Goal: Task Accomplishment & Management: Manage account settings

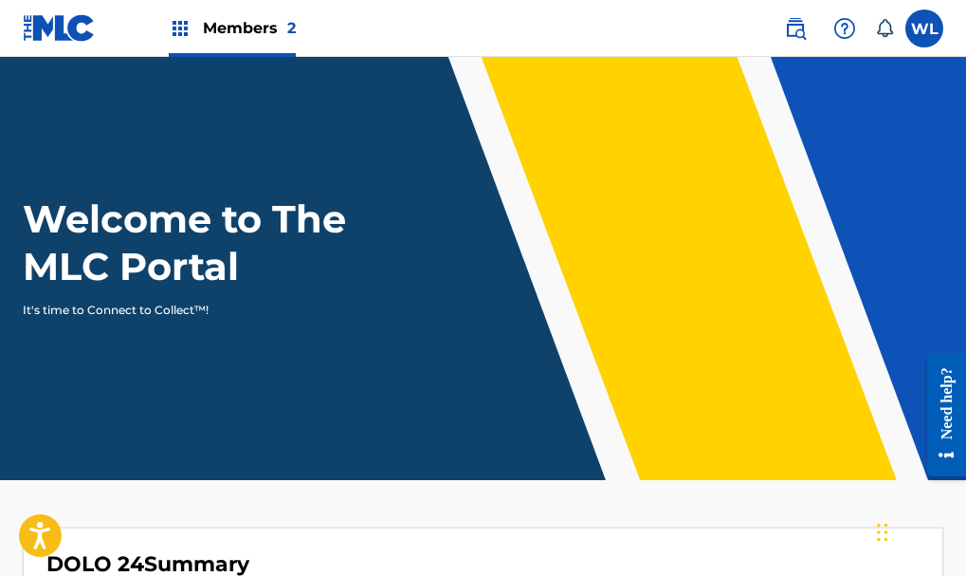
click at [228, 16] on div "Members 2" at bounding box center [232, 28] width 127 height 56
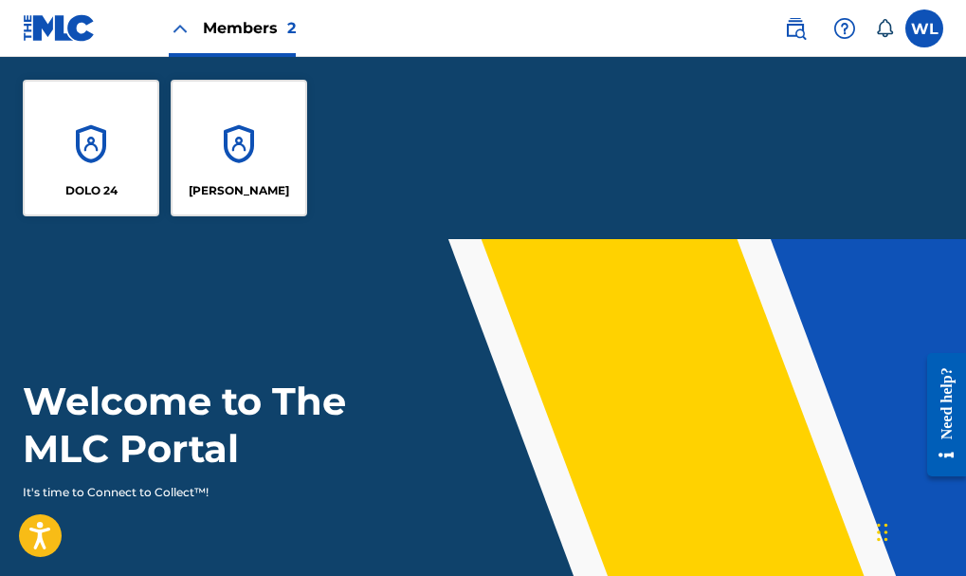
click at [240, 164] on div "[PERSON_NAME]" at bounding box center [239, 148] width 137 height 137
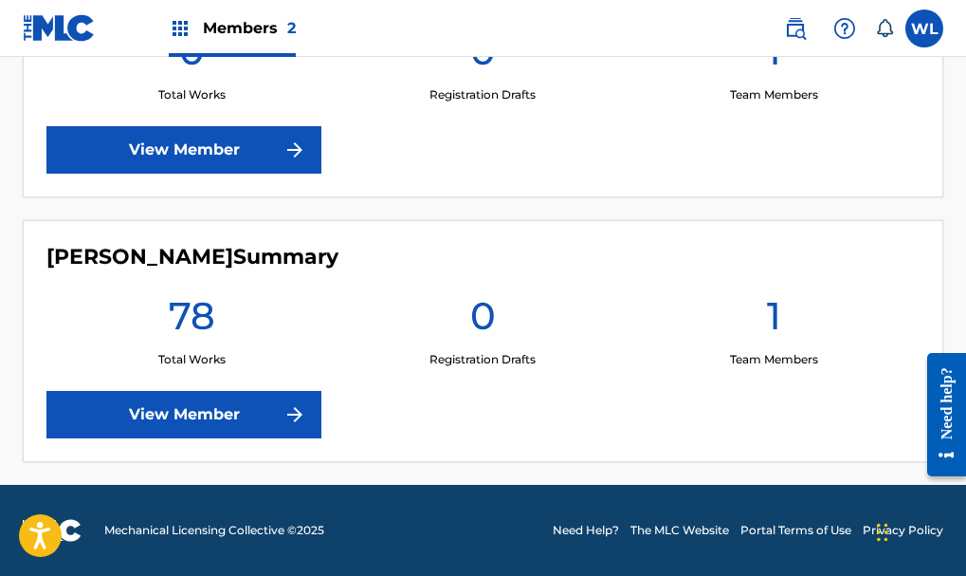
scroll to position [672, 0]
click at [271, 408] on link "View Member" at bounding box center [183, 414] width 275 height 47
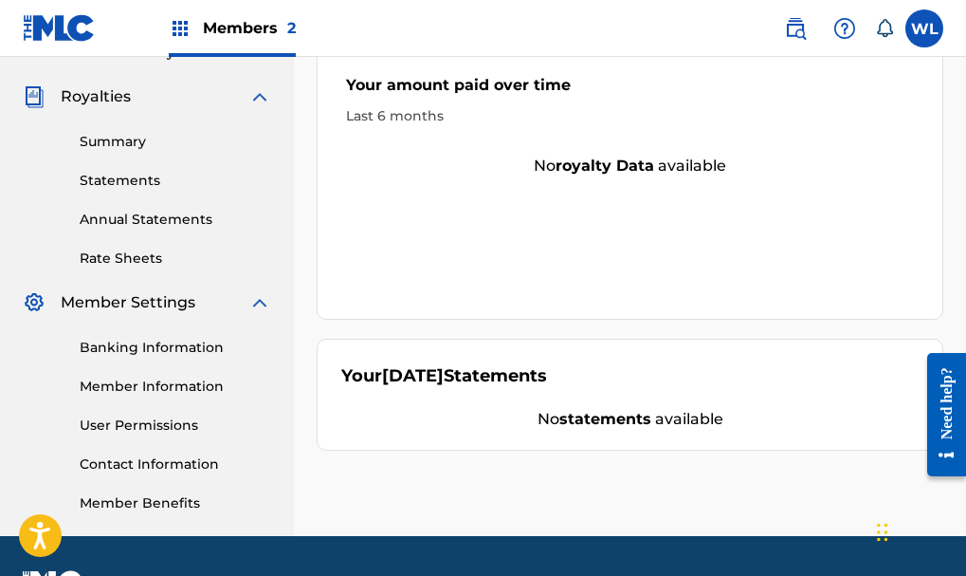
scroll to position [600, 0]
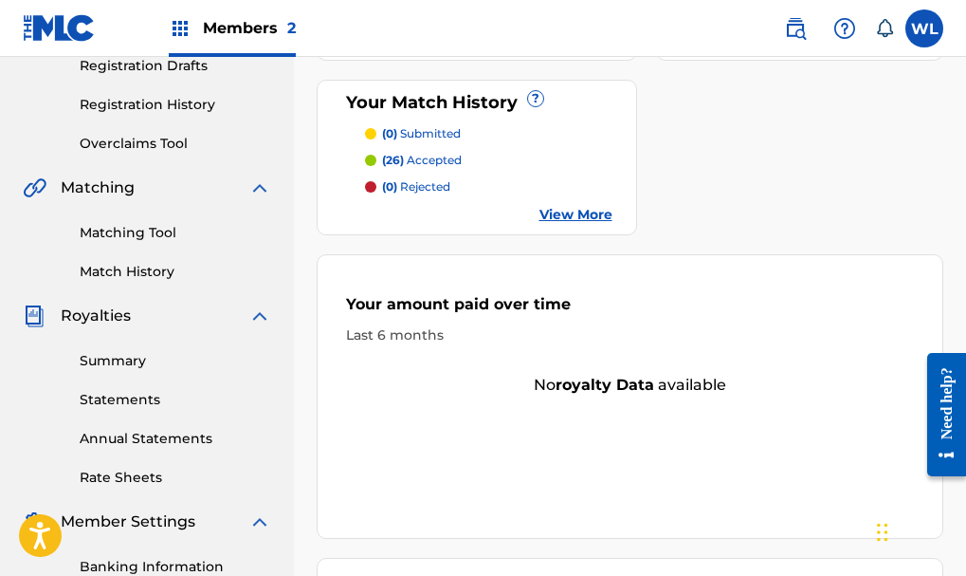
scroll to position [329, 0]
click at [164, 272] on link "Match History" at bounding box center [176, 273] width 192 height 20
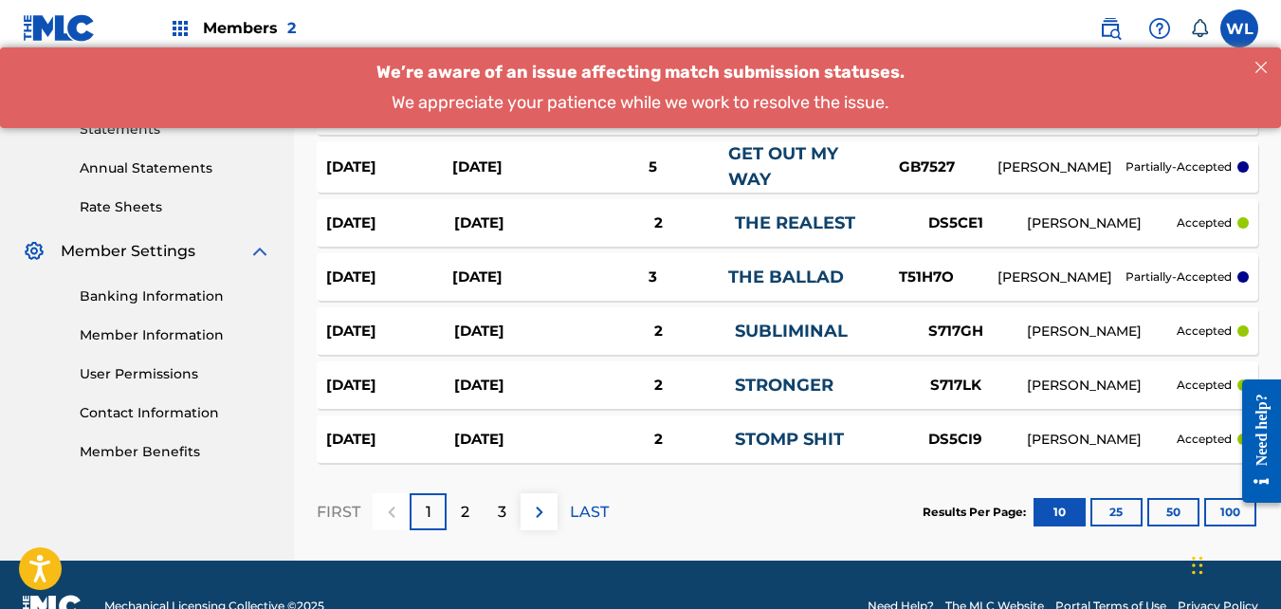
scroll to position [601, 0]
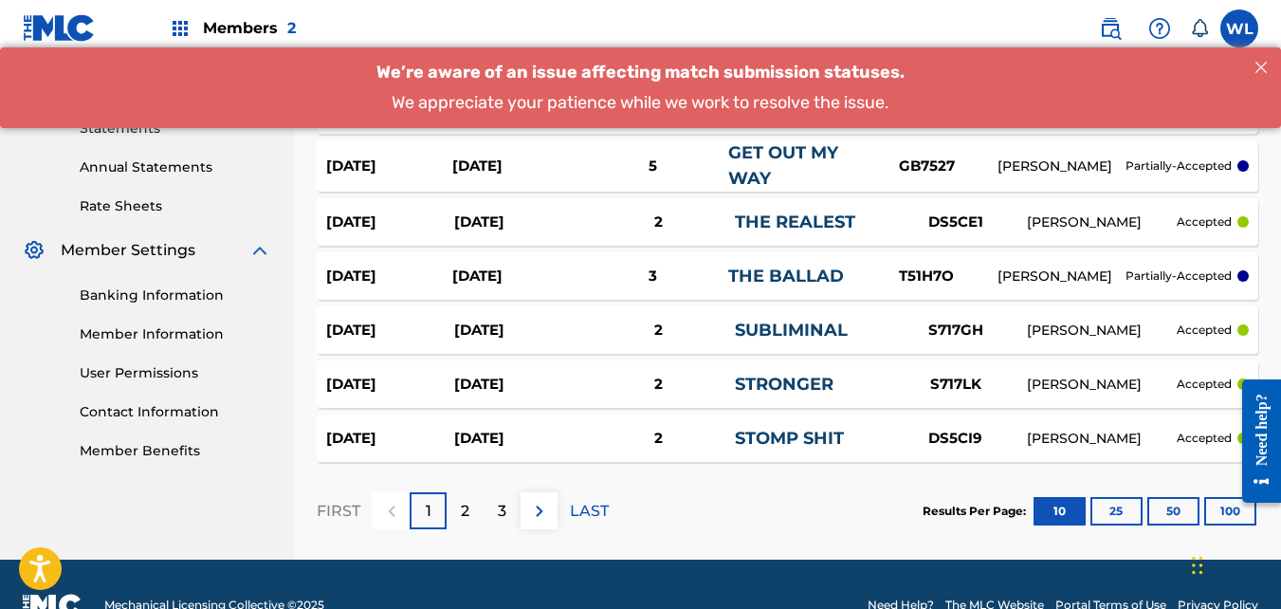
click at [966, 515] on button "100" at bounding box center [1231, 511] width 52 height 28
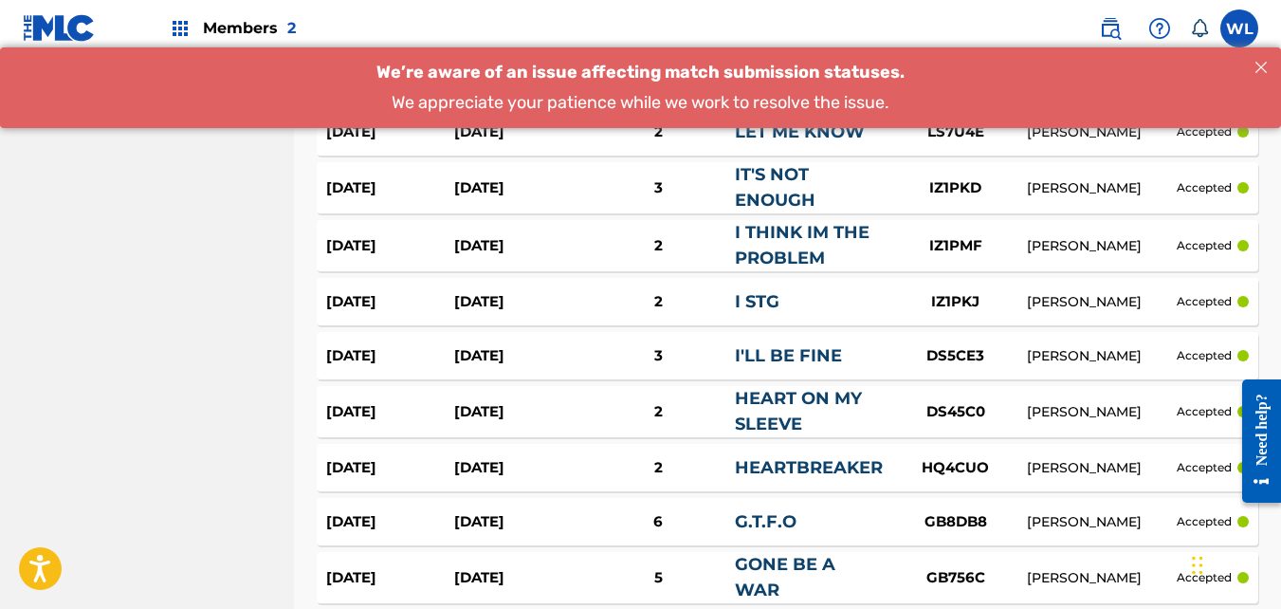
scroll to position [1453, 0]
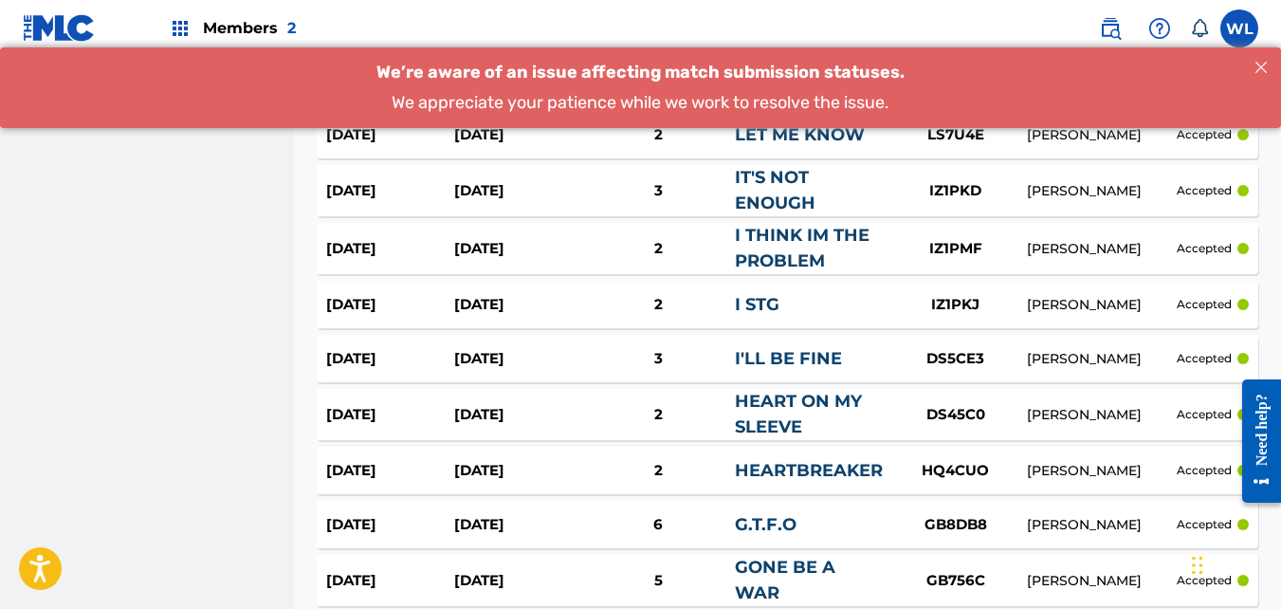
click at [787, 89] on div "We’re aware of an issue affecting match submission statuses. We appreciate your…" at bounding box center [640, 87] width 1281 height 82
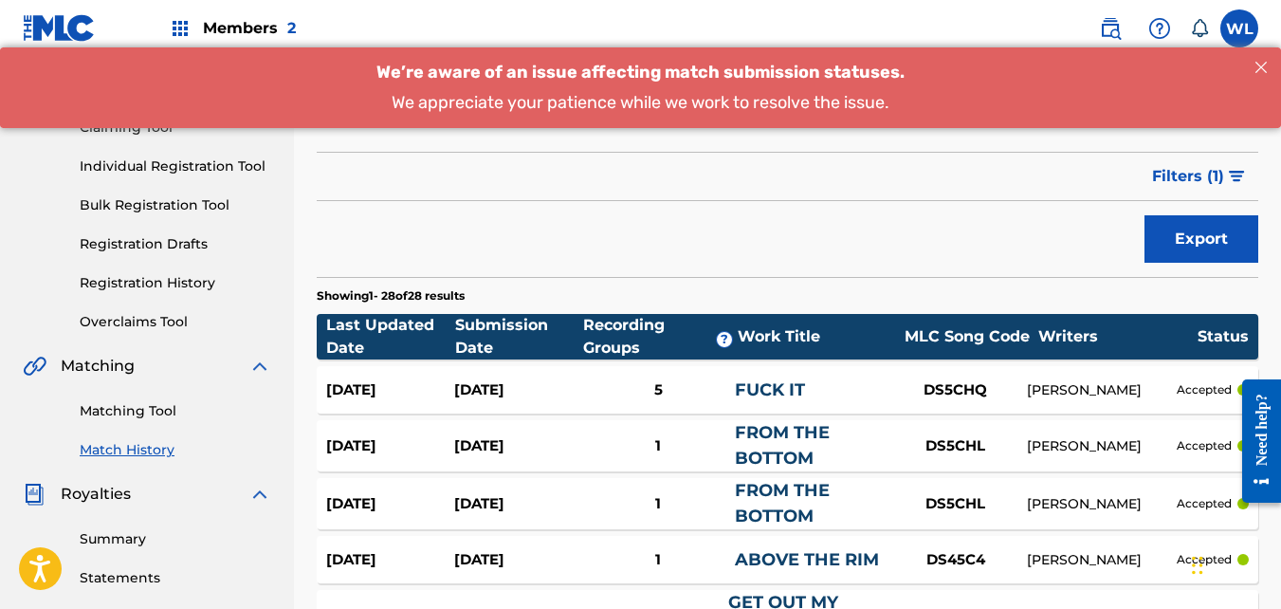
scroll to position [151, 0]
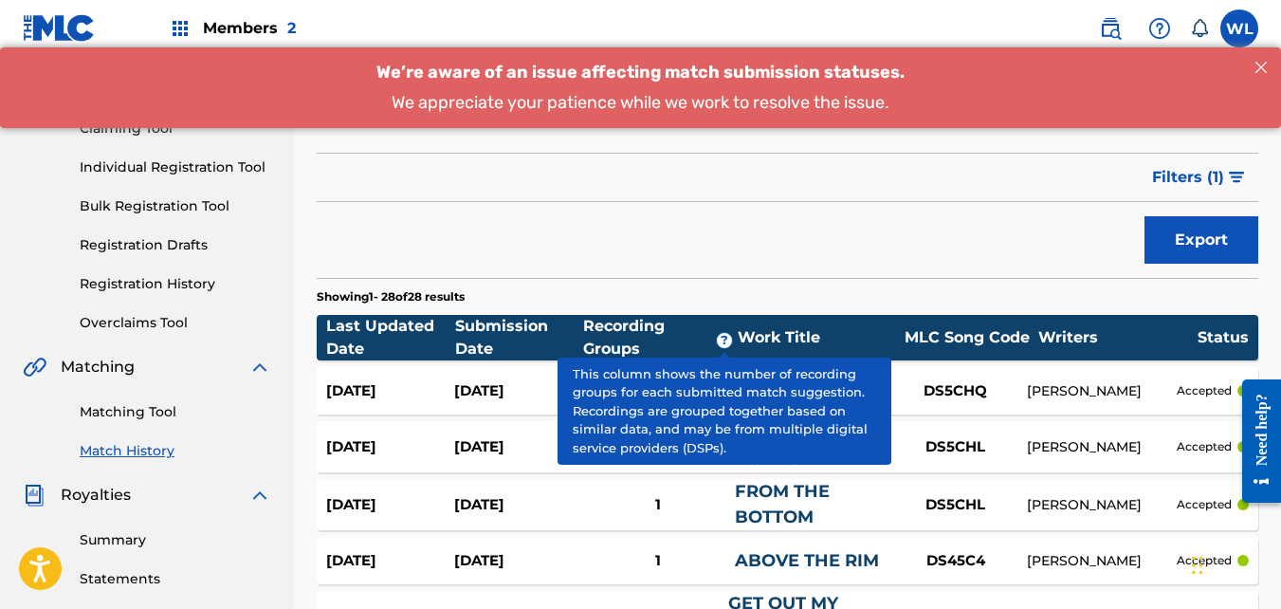
click at [668, 297] on section "Showing 1 - 28 of 28 results" at bounding box center [788, 292] width 942 height 28
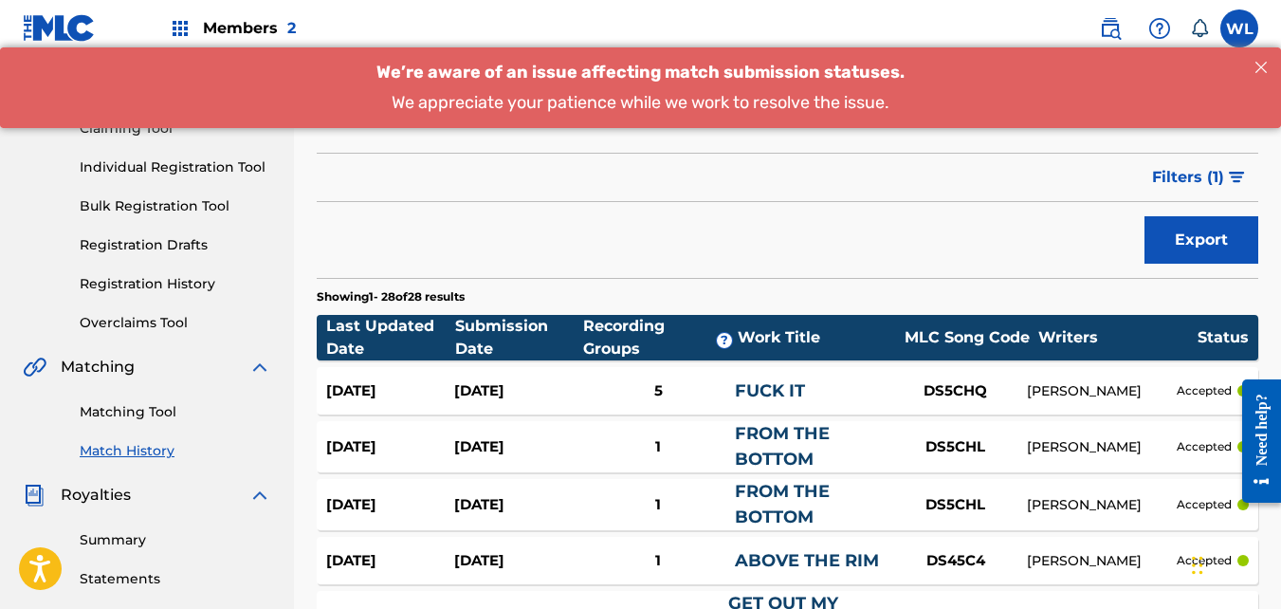
click at [781, 390] on link "FUCK IT" at bounding box center [770, 390] width 70 height 21
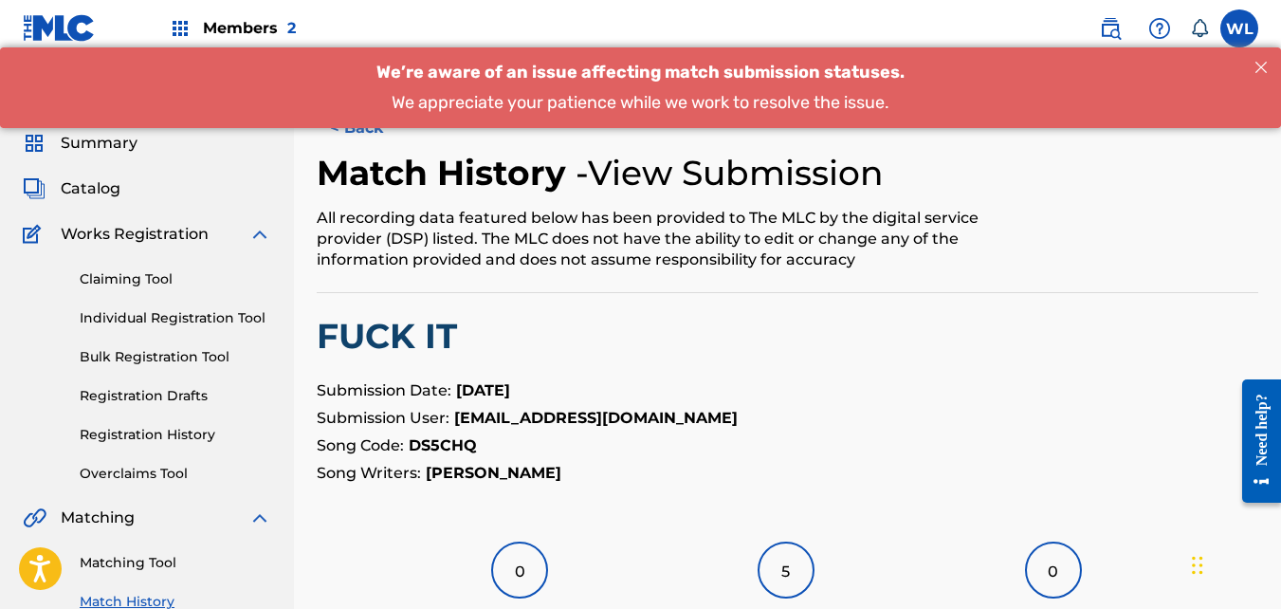
click at [101, 186] on span "Catalog" at bounding box center [91, 188] width 60 height 23
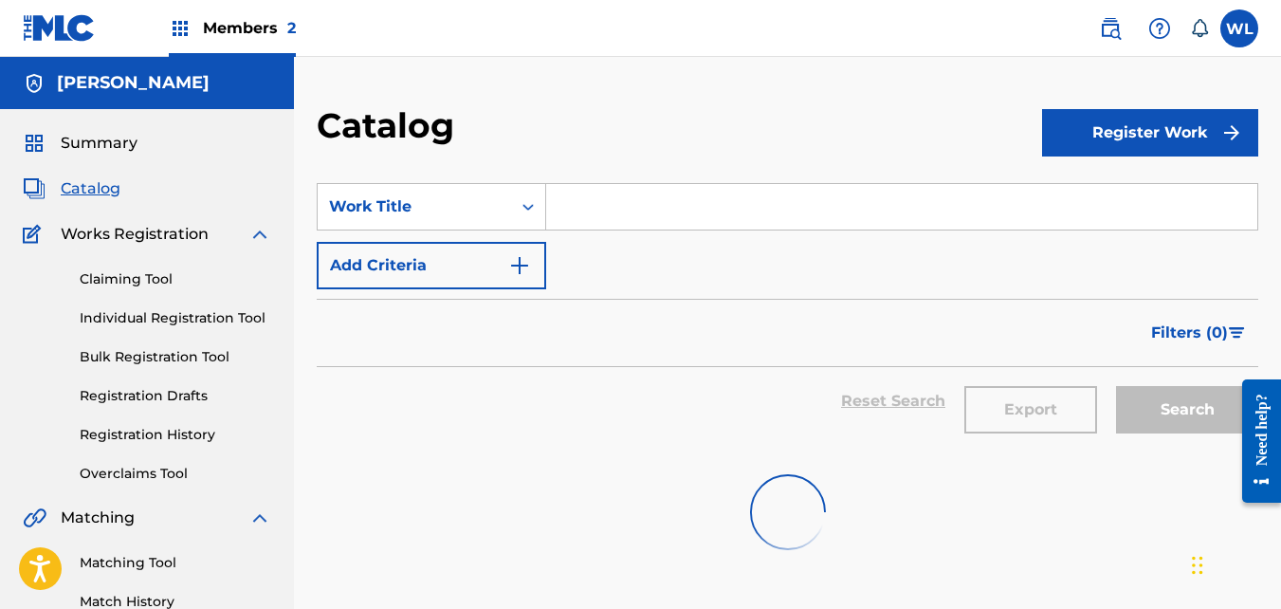
click at [101, 186] on span "Catalog" at bounding box center [91, 188] width 60 height 23
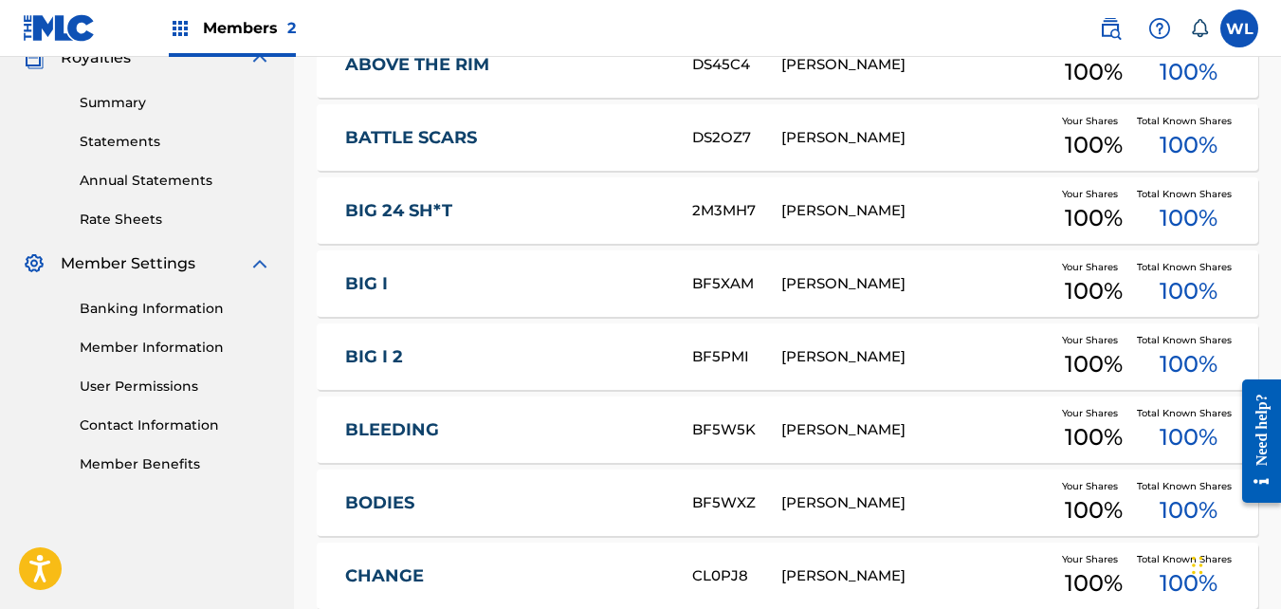
scroll to position [583, 0]
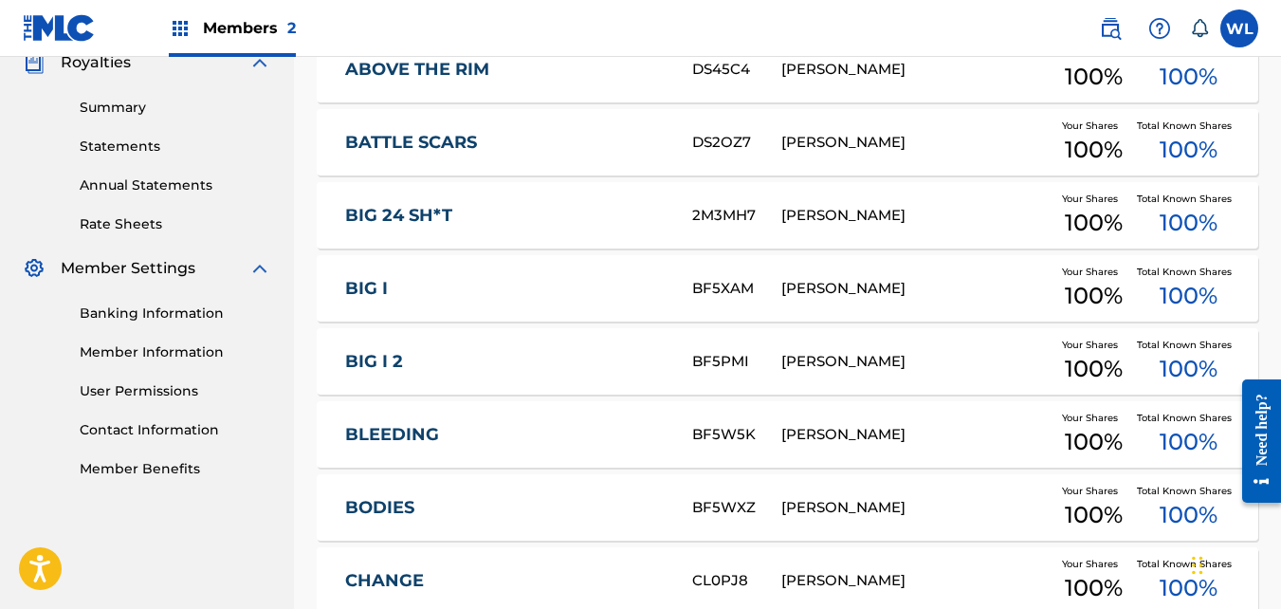
click at [82, 307] on link "Banking Information" at bounding box center [176, 314] width 192 height 20
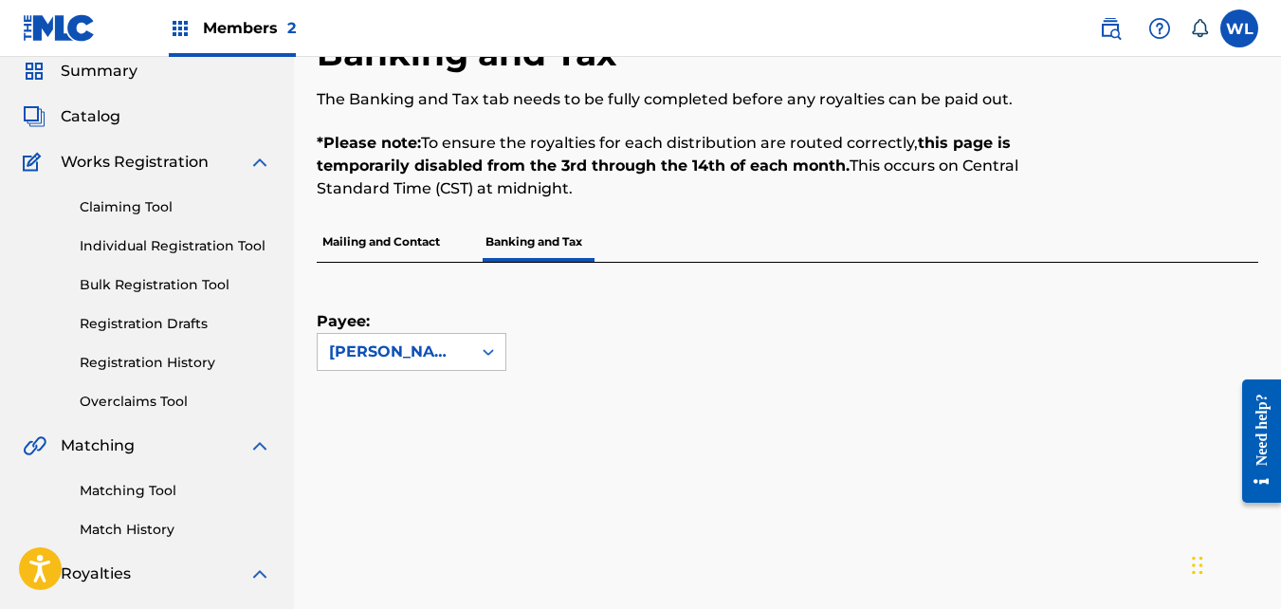
scroll to position [74, 0]
click at [476, 345] on div at bounding box center [488, 350] width 34 height 34
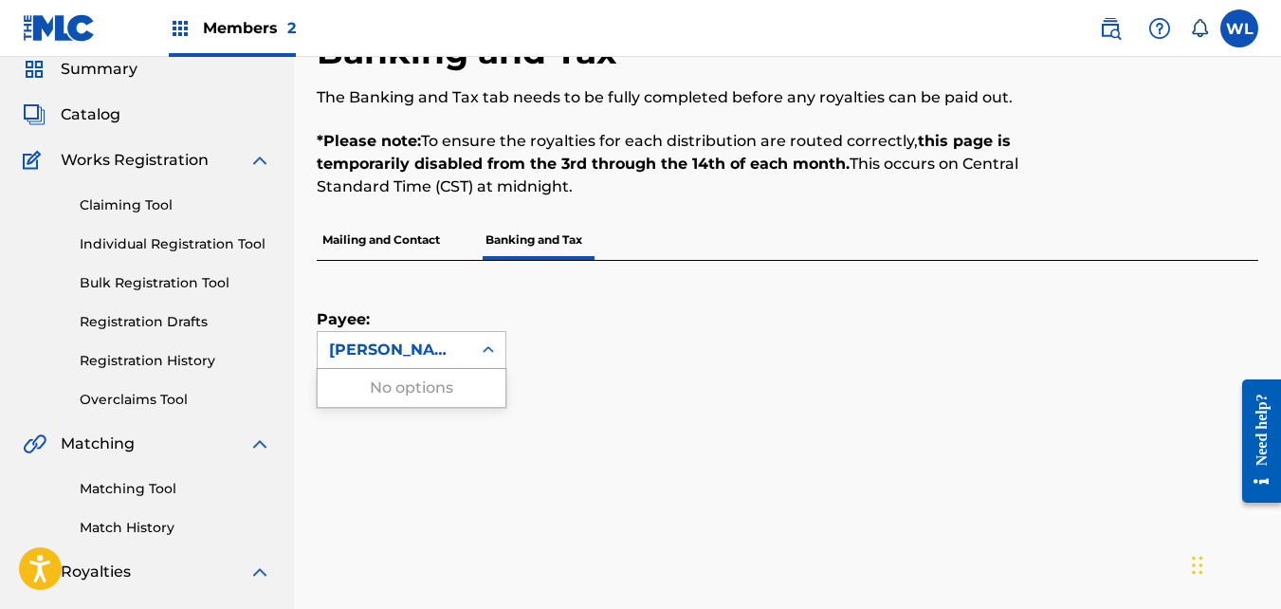
click at [429, 354] on div "[PERSON_NAME]" at bounding box center [394, 350] width 131 height 23
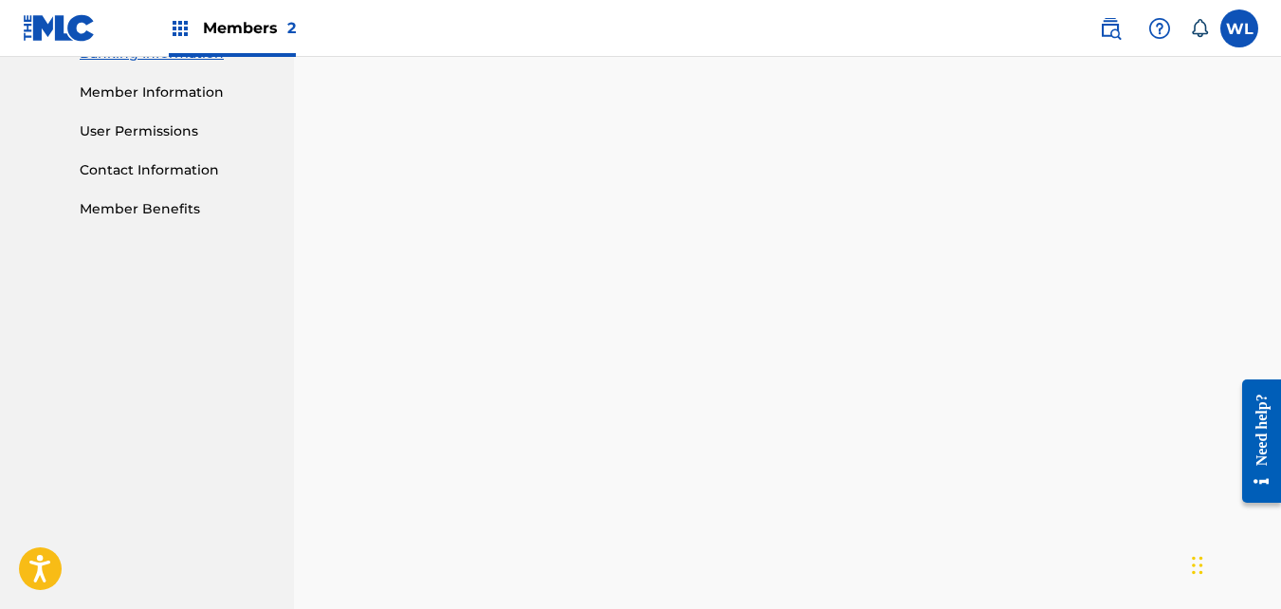
scroll to position [888, 0]
